Goal: Find specific page/section: Find specific page/section

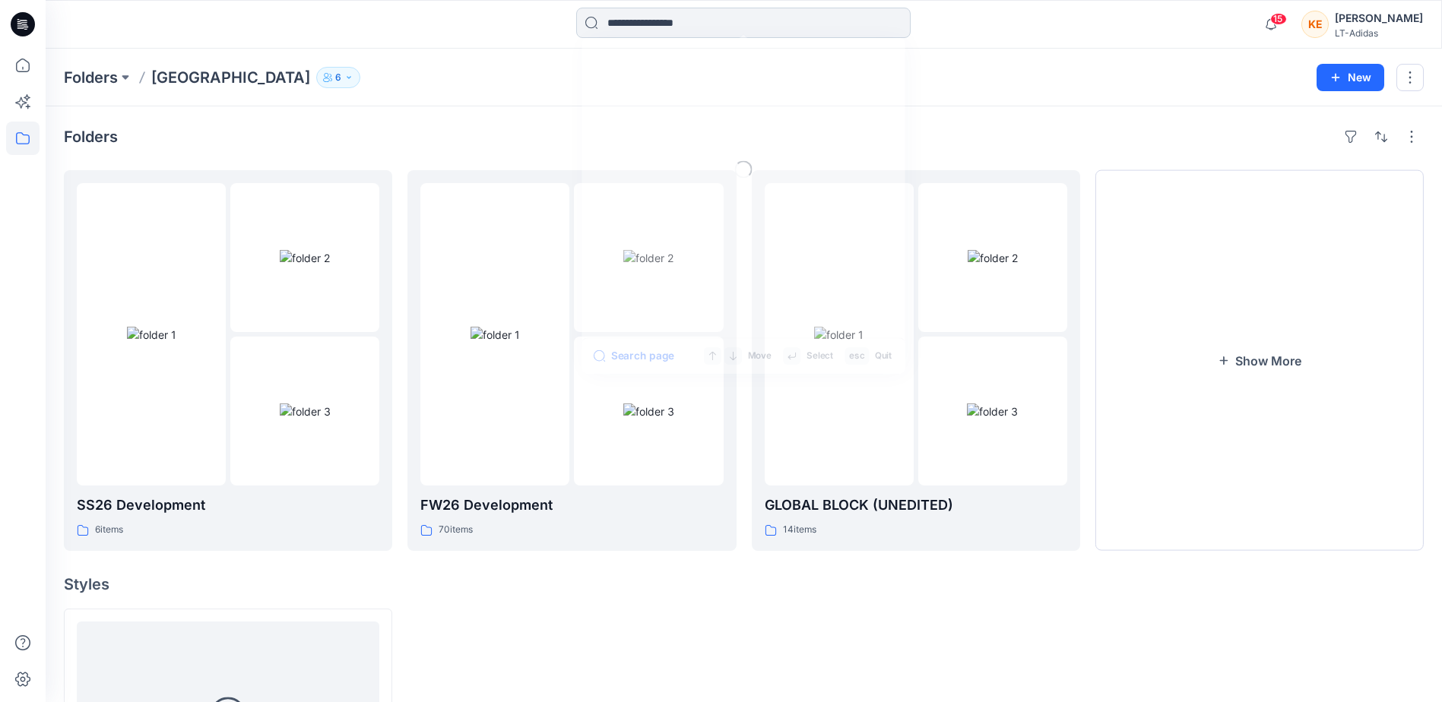
click at [658, 26] on input at bounding box center [743, 23] width 334 height 30
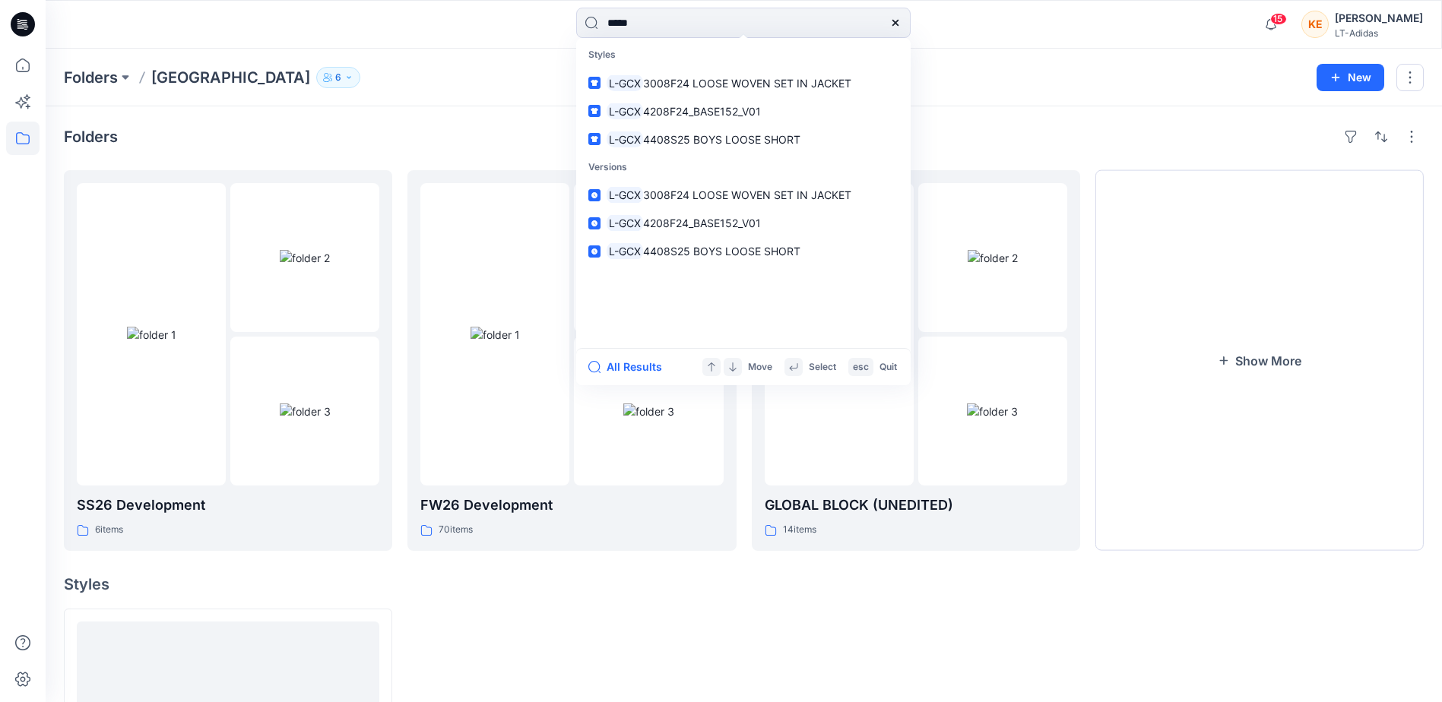
type input "*****"
